Goal: Transaction & Acquisition: Purchase product/service

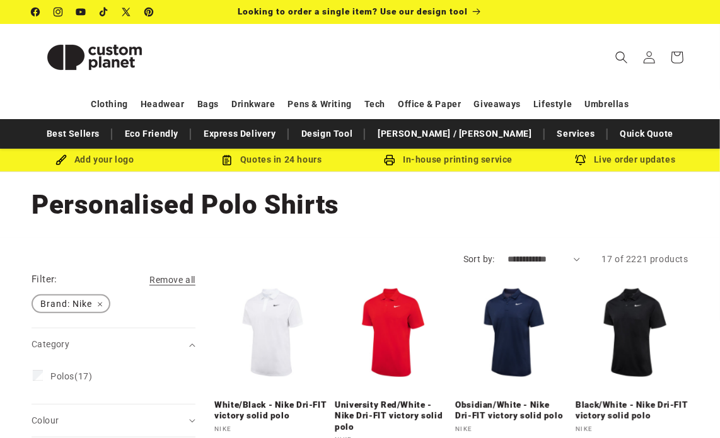
click at [102, 302] on span "Brand: Nike Remove filter" at bounding box center [71, 304] width 76 height 16
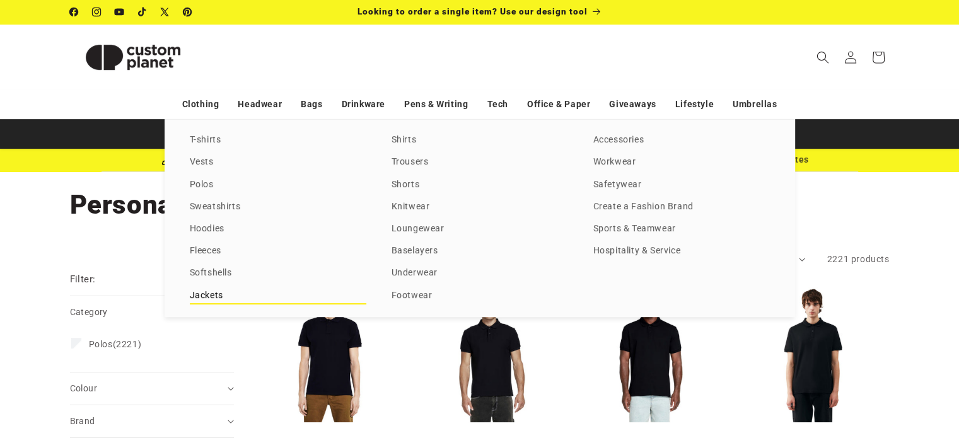
click at [199, 297] on link "Jackets" at bounding box center [278, 295] width 176 height 17
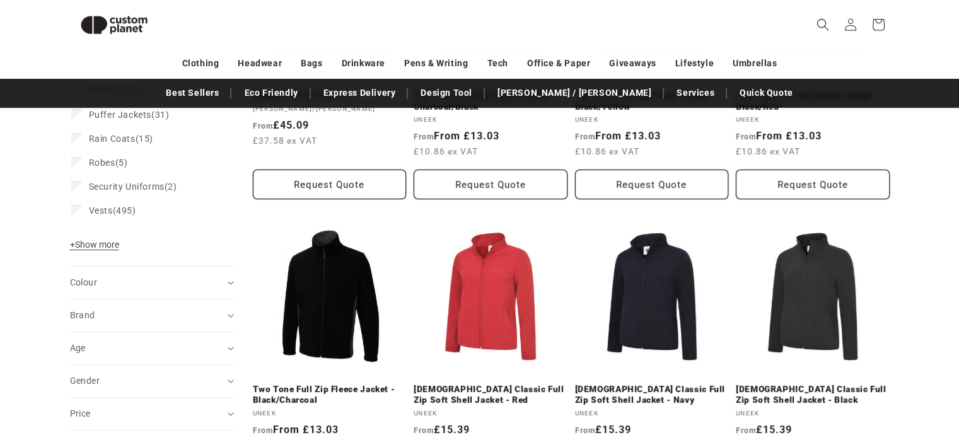
scroll to position [335, 0]
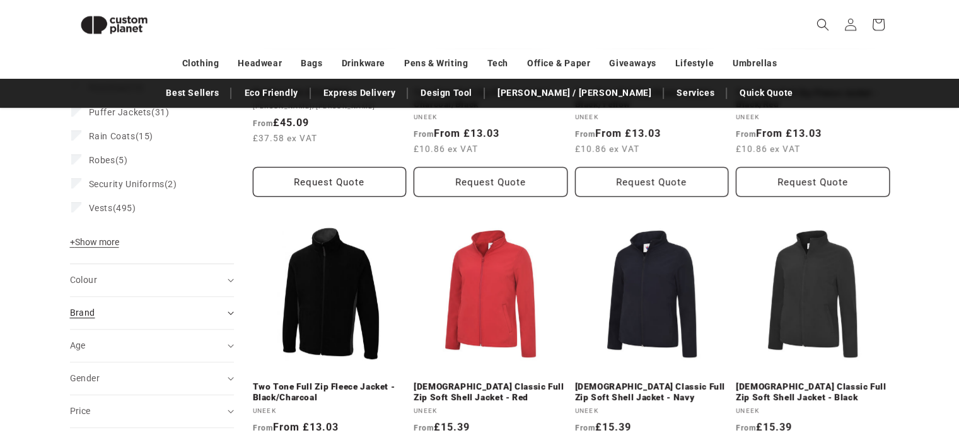
click at [224, 315] on summary "Brand (0)" at bounding box center [152, 313] width 164 height 32
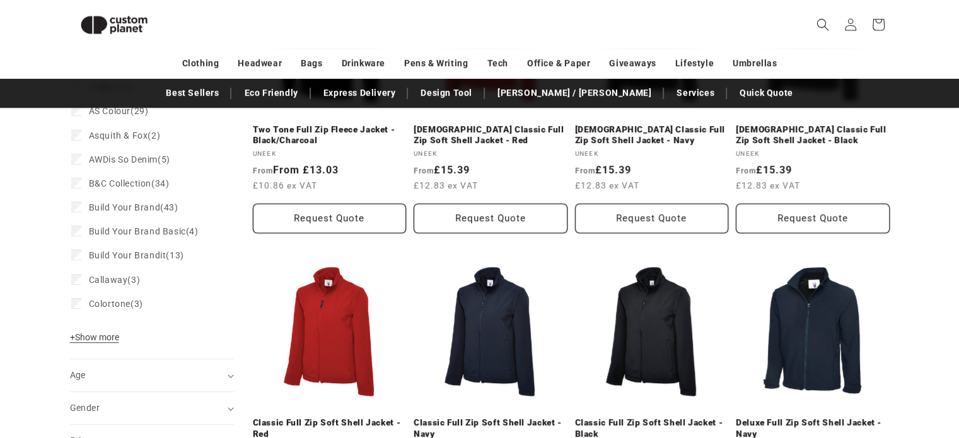
scroll to position [596, 0]
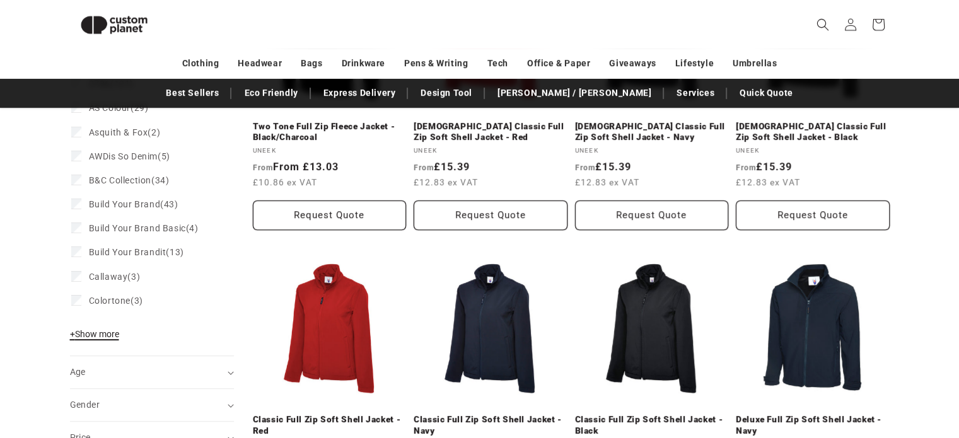
click at [103, 335] on span "+ Show more" at bounding box center [94, 334] width 49 height 10
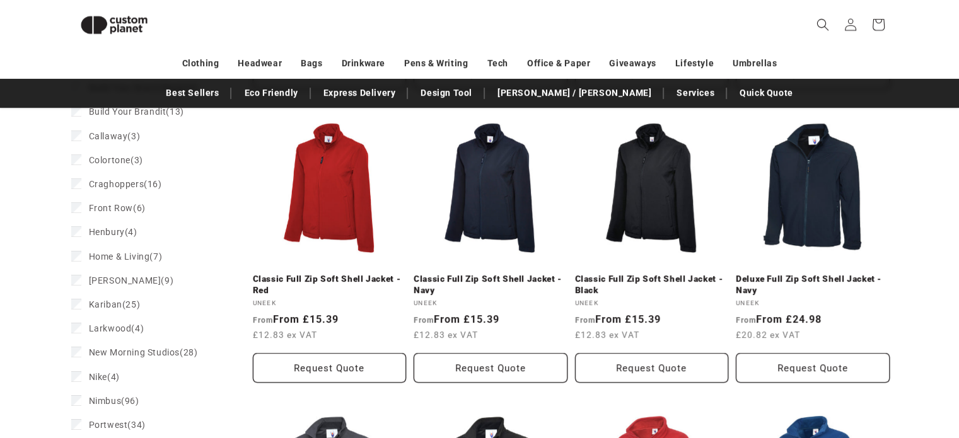
scroll to position [733, 0]
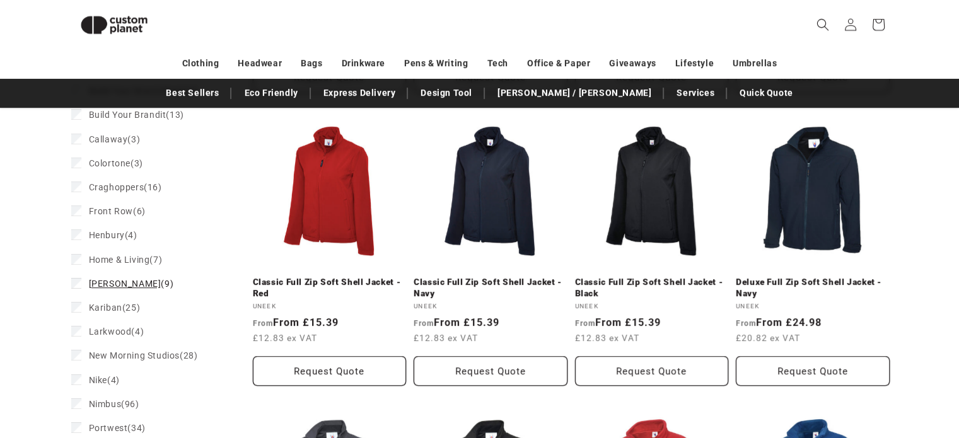
click at [113, 285] on span "Jack Wolfskin" at bounding box center [125, 284] width 72 height 10
